Goal: Information Seeking & Learning: Find specific fact

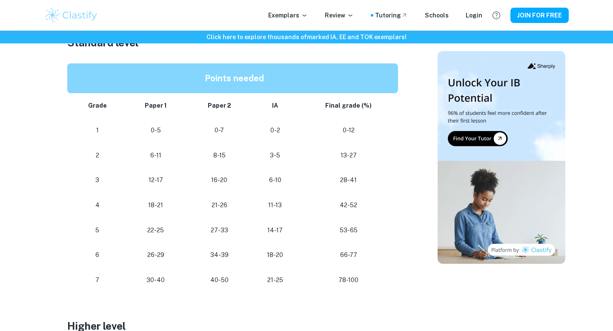
scroll to position [476, 0]
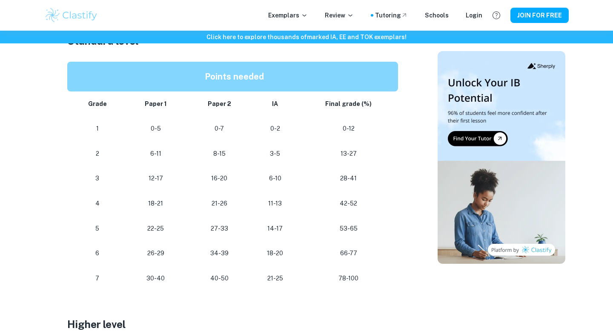
click at [155, 259] on td "26-29" at bounding box center [155, 253] width 63 height 25
click at [150, 253] on p "26-29" at bounding box center [156, 253] width 50 height 11
click at [154, 228] on p "22-25" at bounding box center [156, 228] width 50 height 11
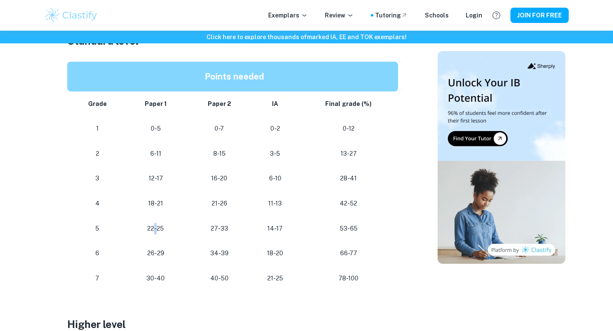
click at [154, 228] on p "22-25" at bounding box center [156, 228] width 50 height 11
click at [154, 205] on p "18-21" at bounding box center [156, 203] width 50 height 11
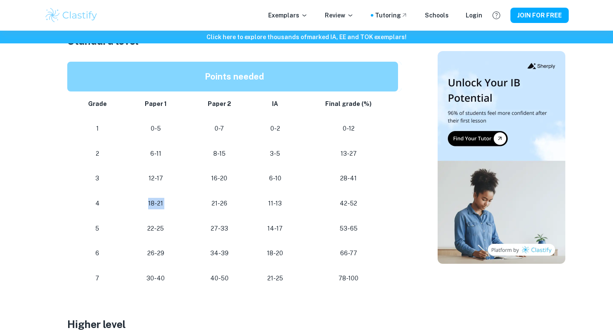
click at [153, 204] on p "18-21" at bounding box center [156, 203] width 50 height 11
click at [157, 229] on p "22-25" at bounding box center [156, 228] width 50 height 11
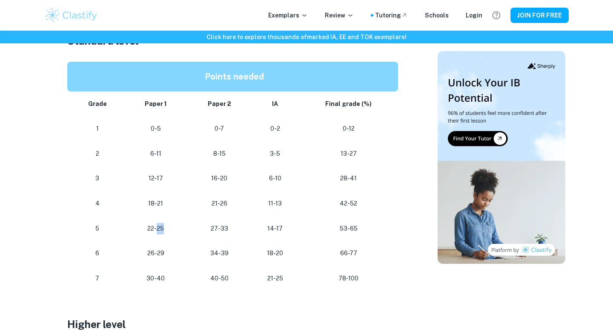
click at [157, 229] on p "22-25" at bounding box center [156, 228] width 50 height 11
click at [221, 227] on p "27-33" at bounding box center [220, 228] width 50 height 11
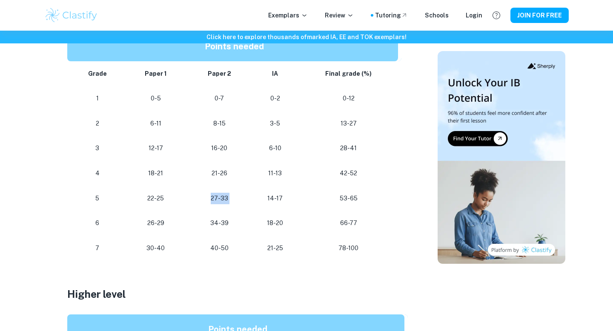
scroll to position [504, 0]
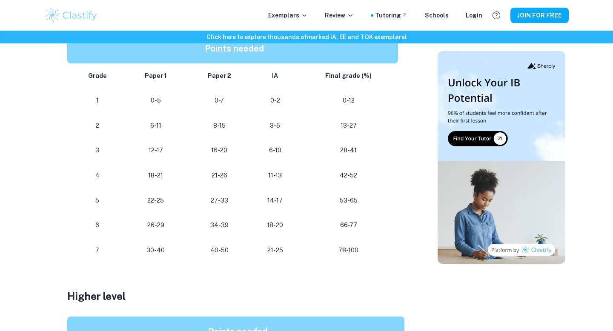
click at [156, 177] on p "18-21" at bounding box center [156, 175] width 50 height 11
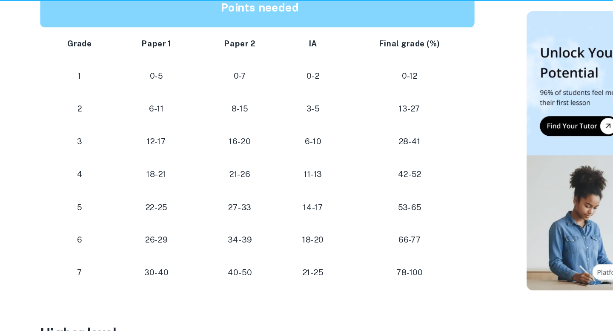
click at [207, 202] on p "27-33" at bounding box center [220, 200] width 50 height 11
drag, startPoint x: 209, startPoint y: 200, endPoint x: 230, endPoint y: 200, distance: 20.9
click at [230, 200] on p "27-33" at bounding box center [220, 200] width 50 height 11
drag, startPoint x: 267, startPoint y: 252, endPoint x: 275, endPoint y: 252, distance: 8.1
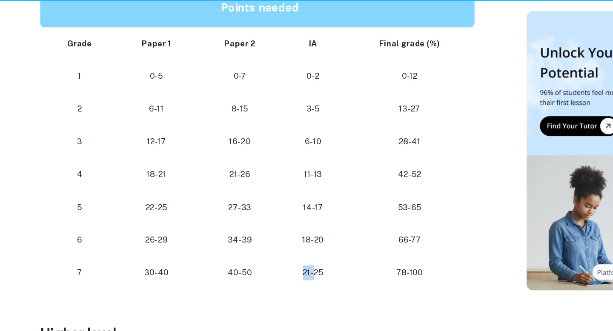
click at [275, 252] on p "21-25" at bounding box center [275, 250] width 34 height 11
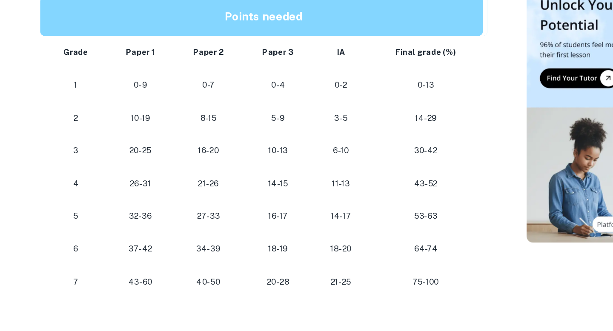
scroll to position [764, 0]
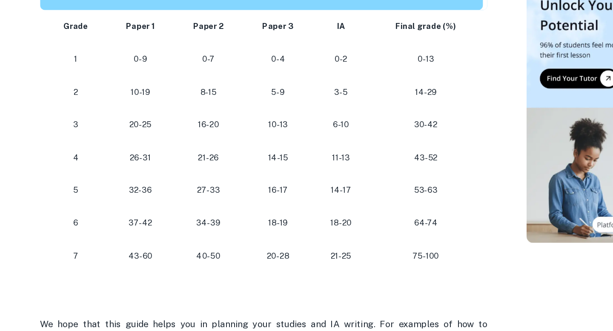
click at [145, 223] on p "32-36" at bounding box center [143, 223] width 37 height 11
click at [145, 222] on p "32-36" at bounding box center [143, 223] width 37 height 11
click at [145, 200] on p "26-31" at bounding box center [143, 198] width 37 height 11
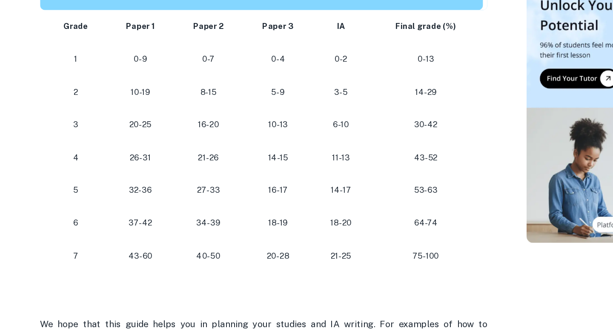
click at [246, 247] on p "18-19" at bounding box center [249, 248] width 40 height 11
click at [286, 244] on p "18-20" at bounding box center [296, 248] width 29 height 11
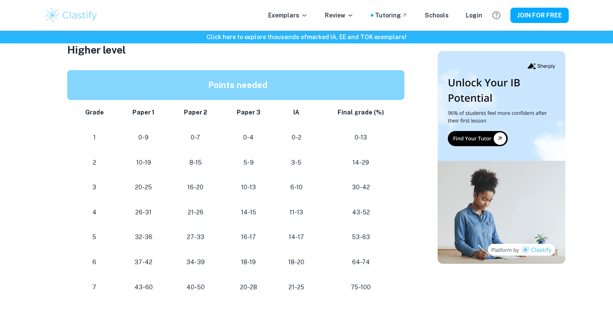
scroll to position [752, 0]
